Goal: Find specific page/section: Find specific page/section

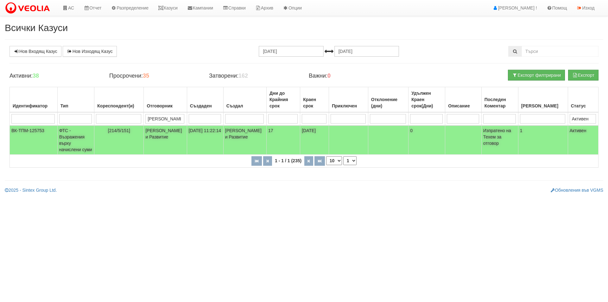
click at [123, 131] on span "[214/5/151]" at bounding box center [119, 130] width 22 height 5
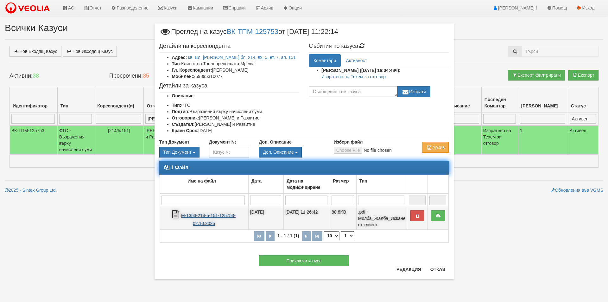
click at [203, 217] on link "М-1353-214-5-151-125753-02.10.2025" at bounding box center [208, 219] width 54 height 13
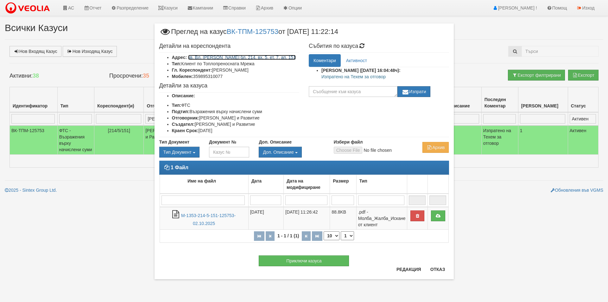
click at [216, 58] on link "кв. Вл. Варненчик бл. 214, вх. 5, ет. 7, ап. 151" at bounding box center [242, 57] width 108 height 5
click at [438, 270] on button "Отказ" at bounding box center [437, 269] width 22 height 10
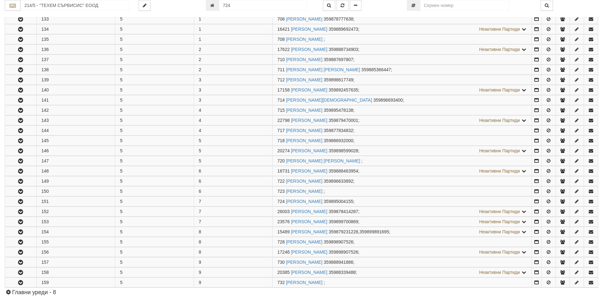
scroll to position [272, 0]
